Goal: Complete application form

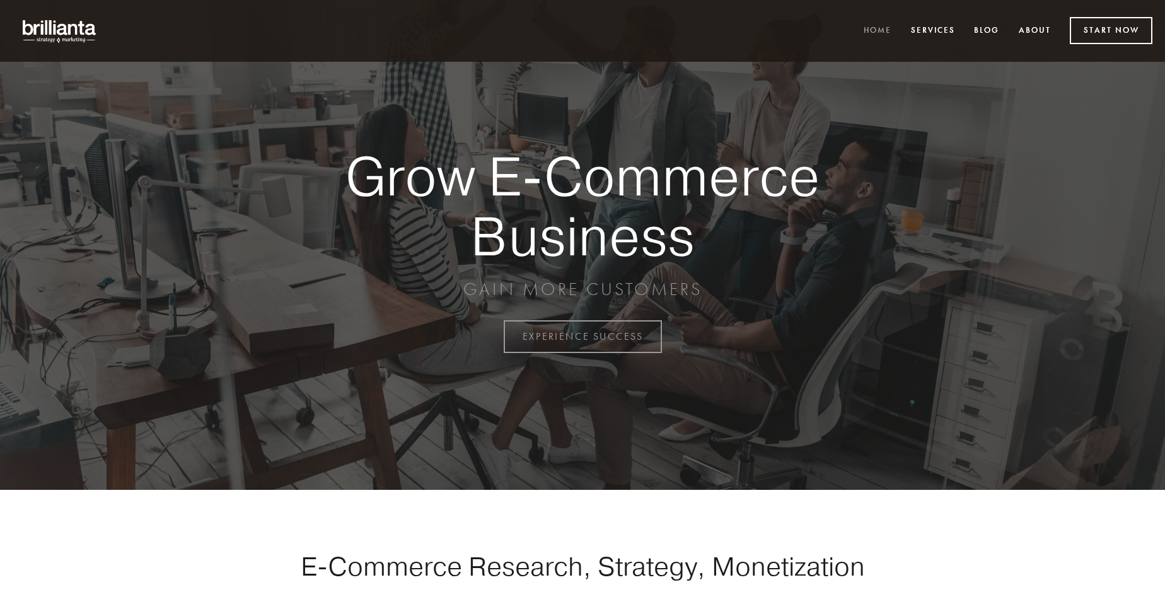
scroll to position [3304, 0]
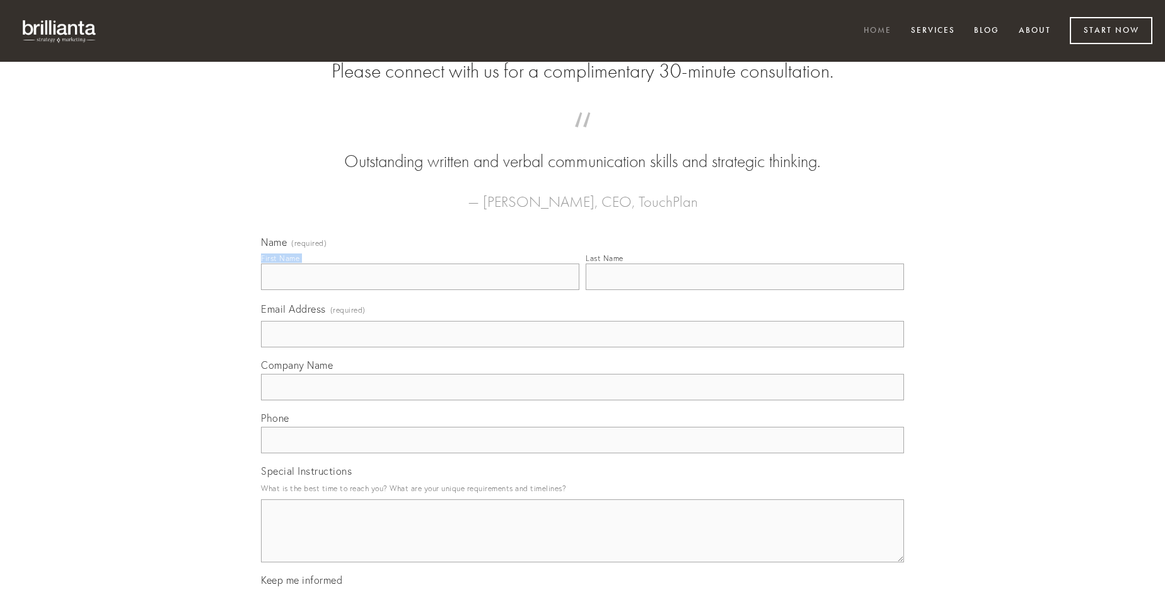
type input "[PERSON_NAME]"
click at [744, 290] on input "Last Name" at bounding box center [745, 276] width 318 height 26
type input "[PERSON_NAME]"
click at [582, 347] on input "Email Address (required)" at bounding box center [582, 334] width 643 height 26
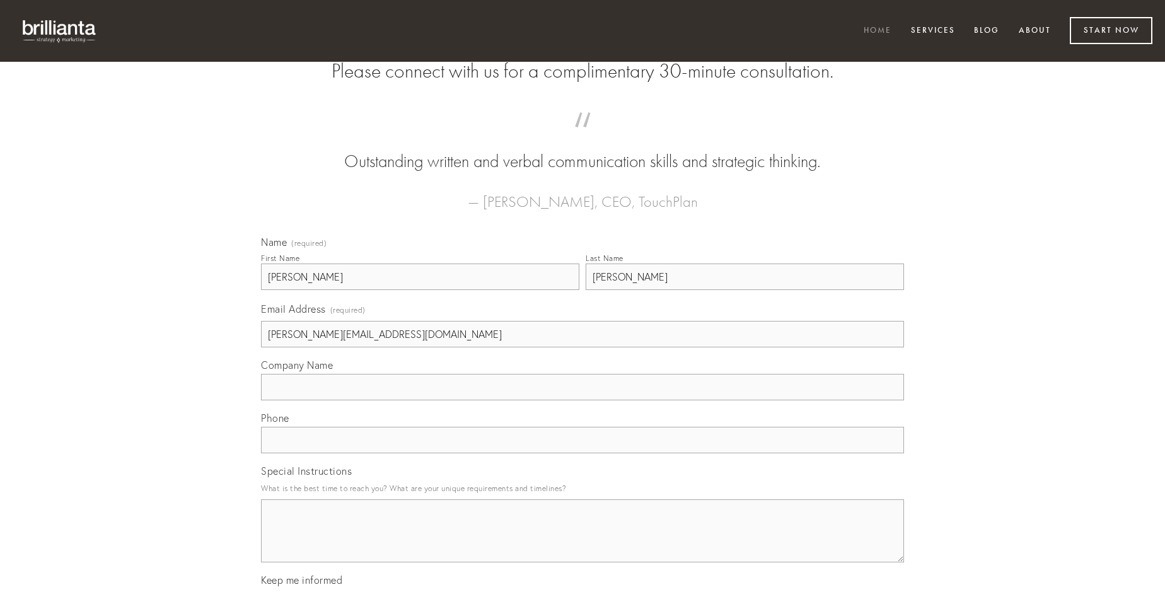
type input "[PERSON_NAME][EMAIL_ADDRESS][DOMAIN_NAME]"
click at [582, 400] on input "Company Name" at bounding box center [582, 387] width 643 height 26
type input "laudantium"
click at [582, 453] on input "text" at bounding box center [582, 440] width 643 height 26
click at [582, 542] on textarea "Special Instructions" at bounding box center [582, 530] width 643 height 63
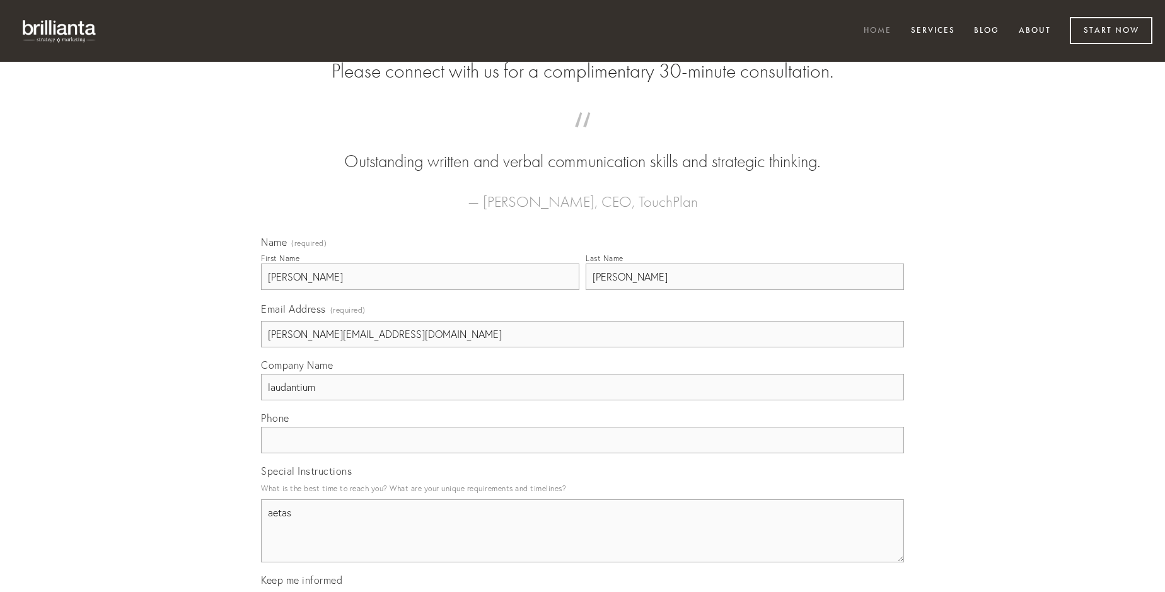
type textarea "aetas"
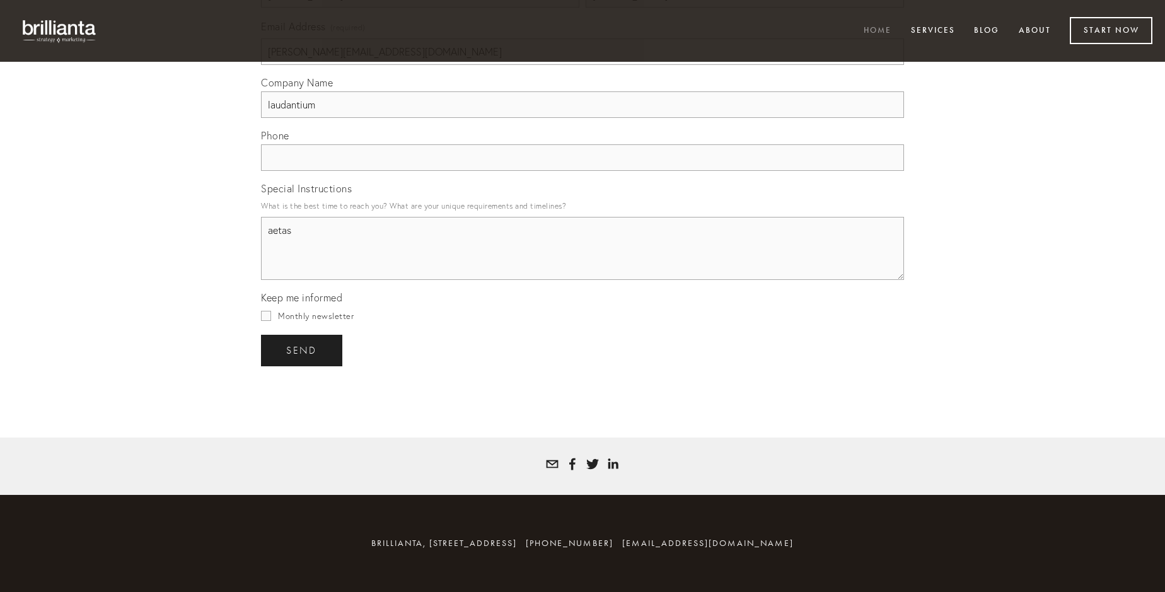
click at [303, 350] on span "send" at bounding box center [301, 350] width 31 height 11
